Goal: Task Accomplishment & Management: Manage account settings

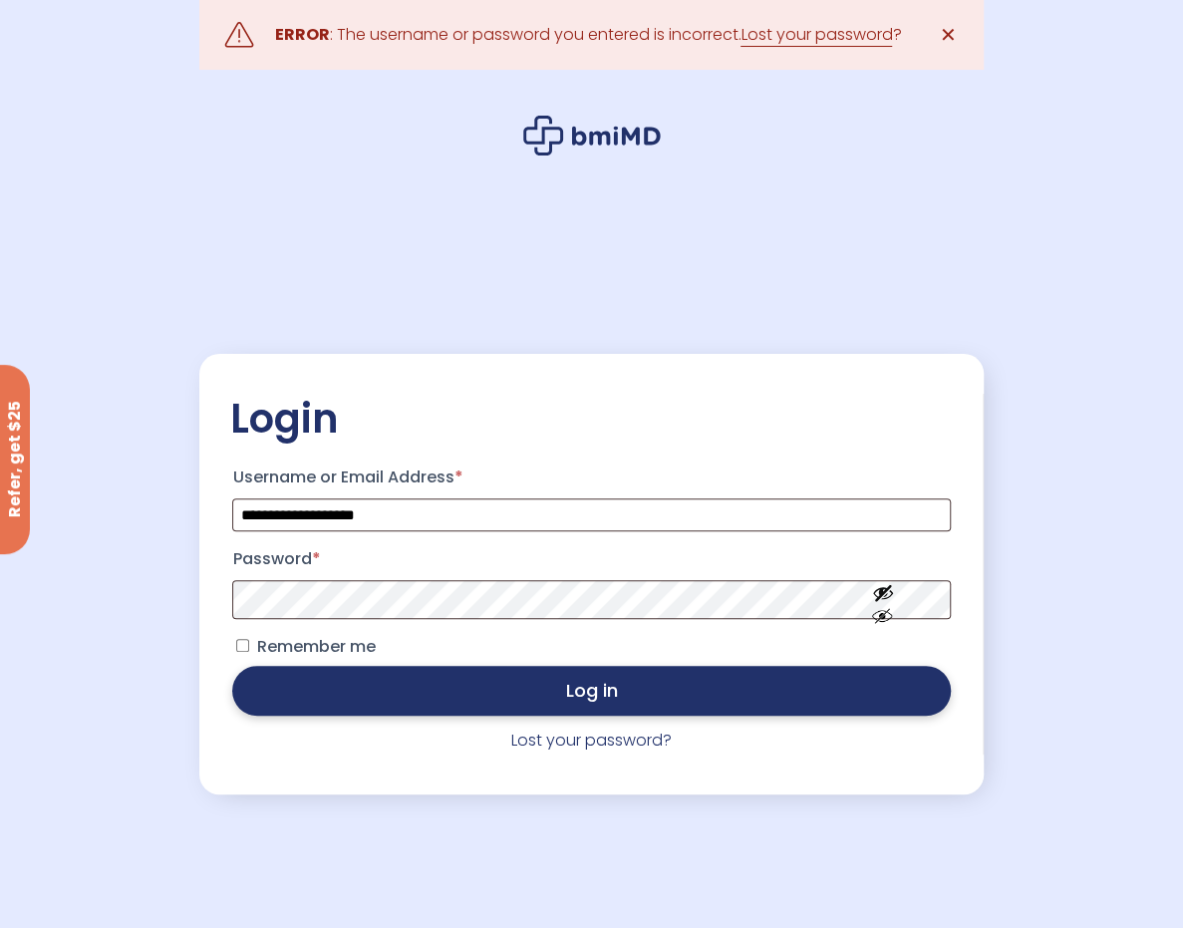
click at [594, 697] on button "Log in" at bounding box center [591, 691] width 718 height 50
click at [560, 705] on button "Log in" at bounding box center [591, 691] width 718 height 50
click at [542, 687] on button "Log in" at bounding box center [591, 691] width 718 height 50
